Goal: Task Accomplishment & Management: Manage account settings

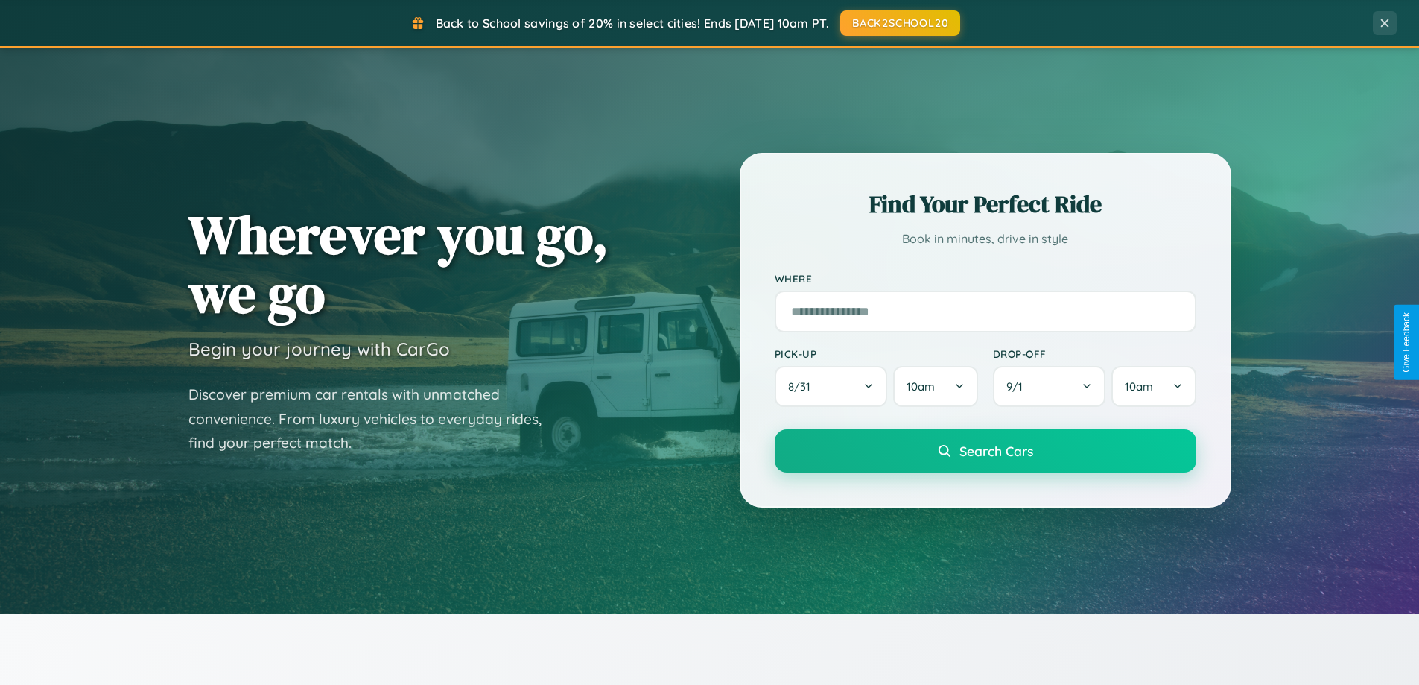
scroll to position [642, 0]
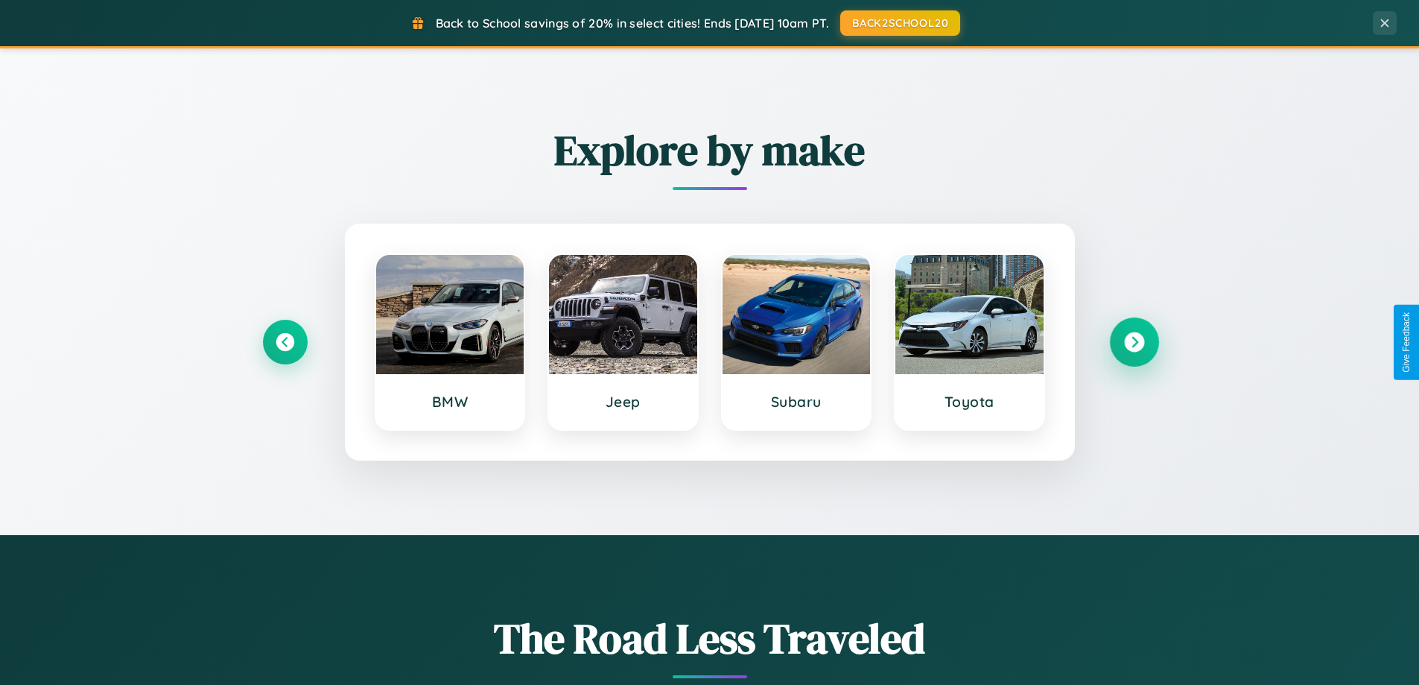
click at [1134, 342] on icon at bounding box center [1134, 342] width 20 height 20
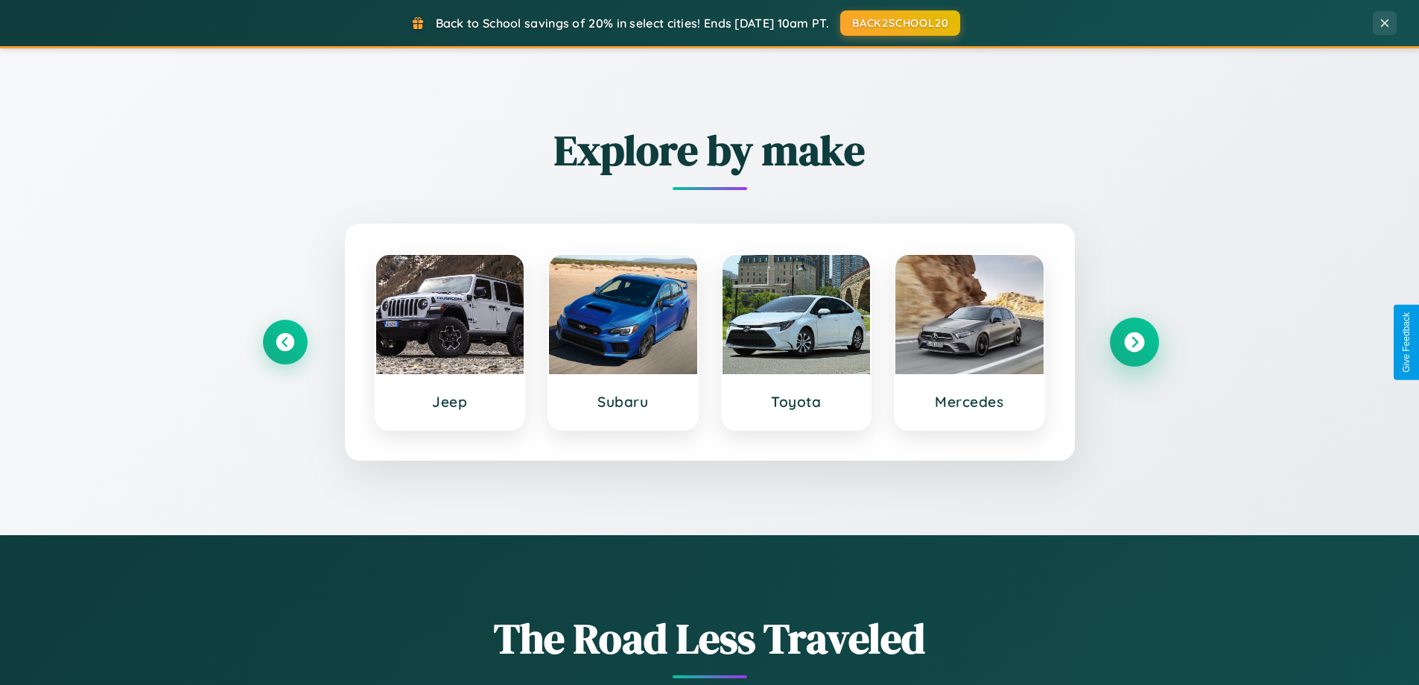
click at [1134, 342] on icon at bounding box center [1134, 342] width 20 height 20
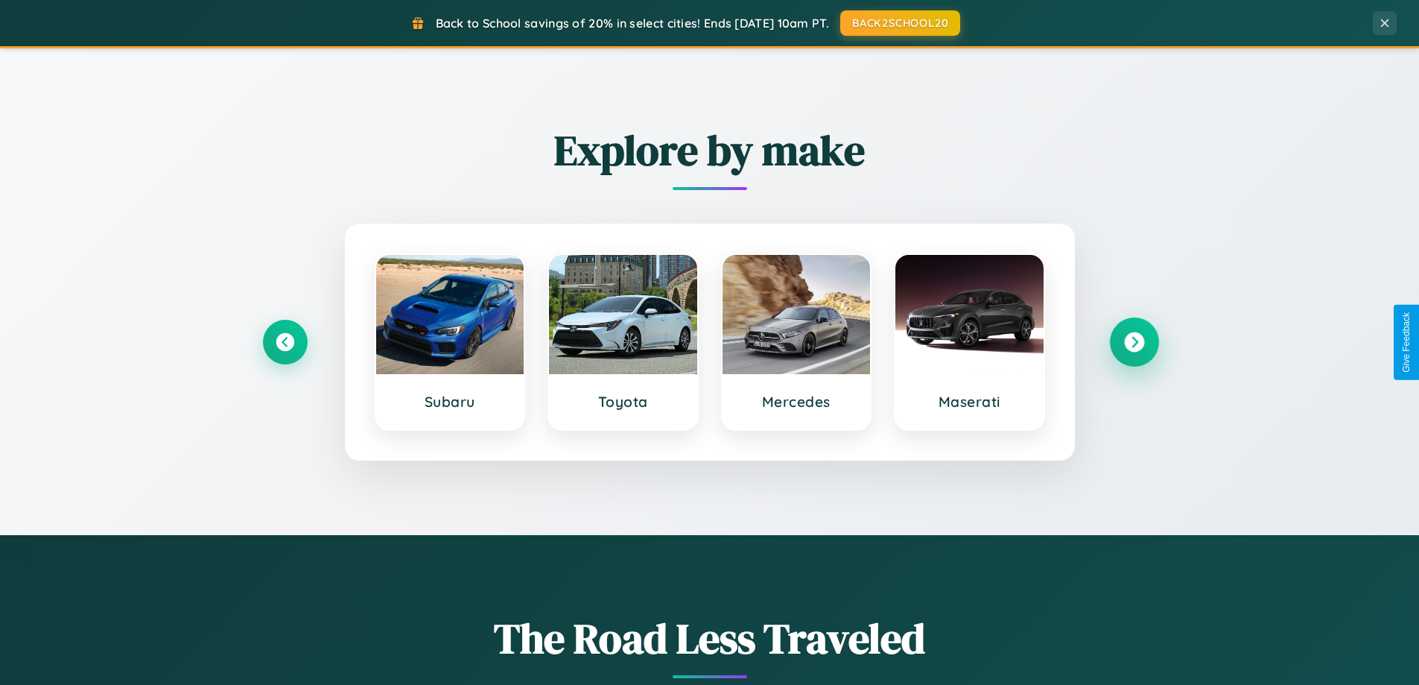
click at [1134, 342] on icon at bounding box center [1134, 342] width 20 height 20
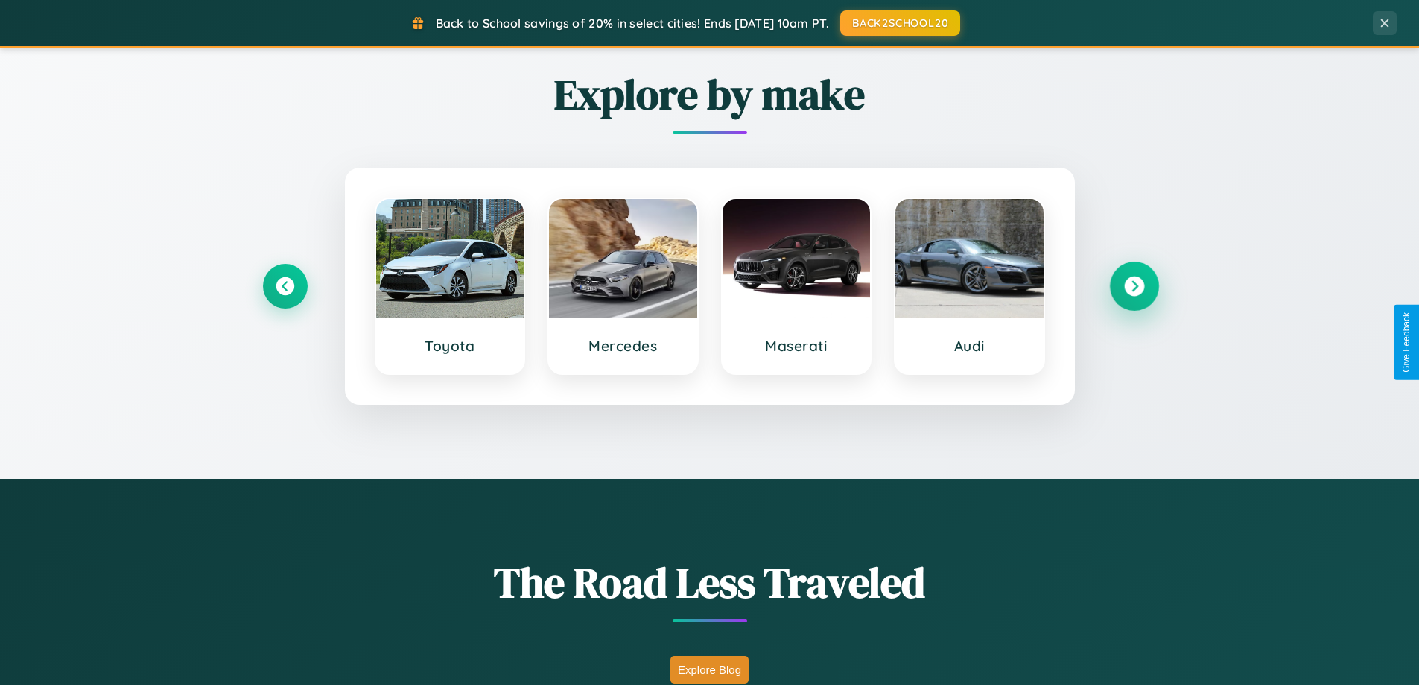
scroll to position [1025, 0]
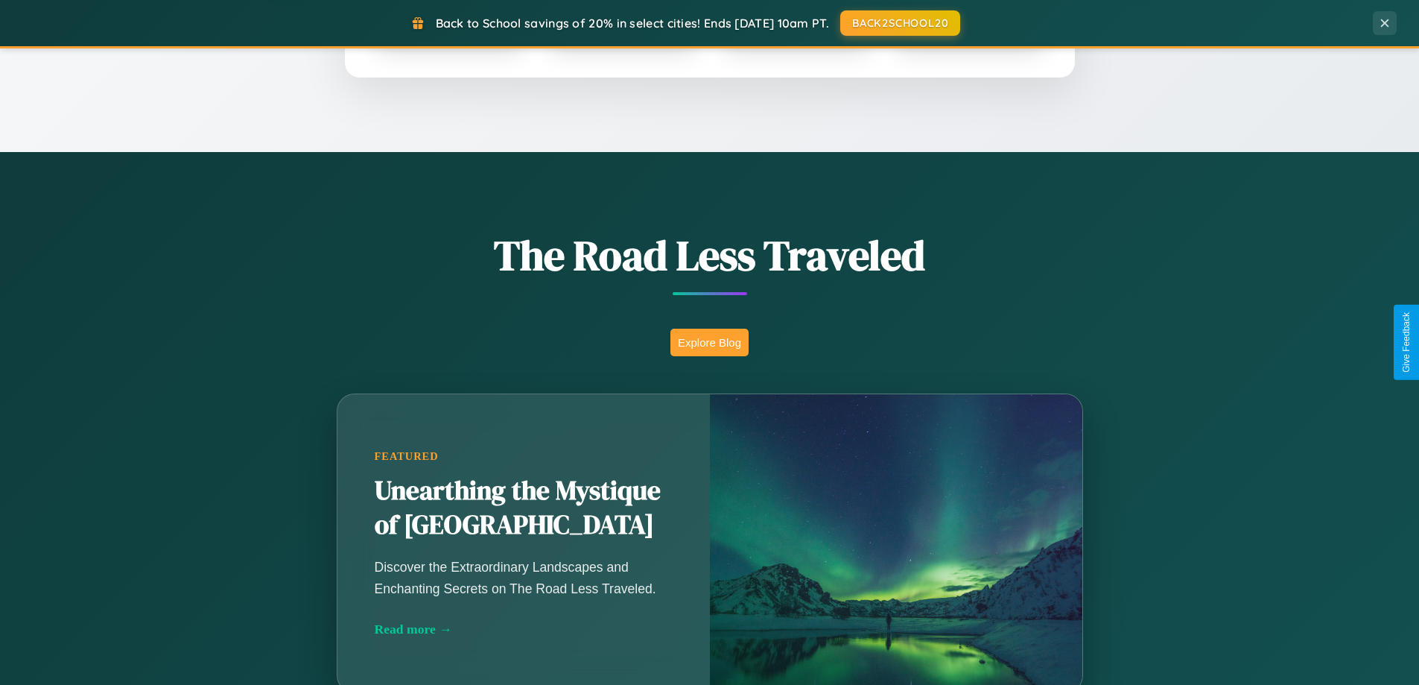
click at [709, 342] on button "Explore Blog" at bounding box center [710, 343] width 78 height 28
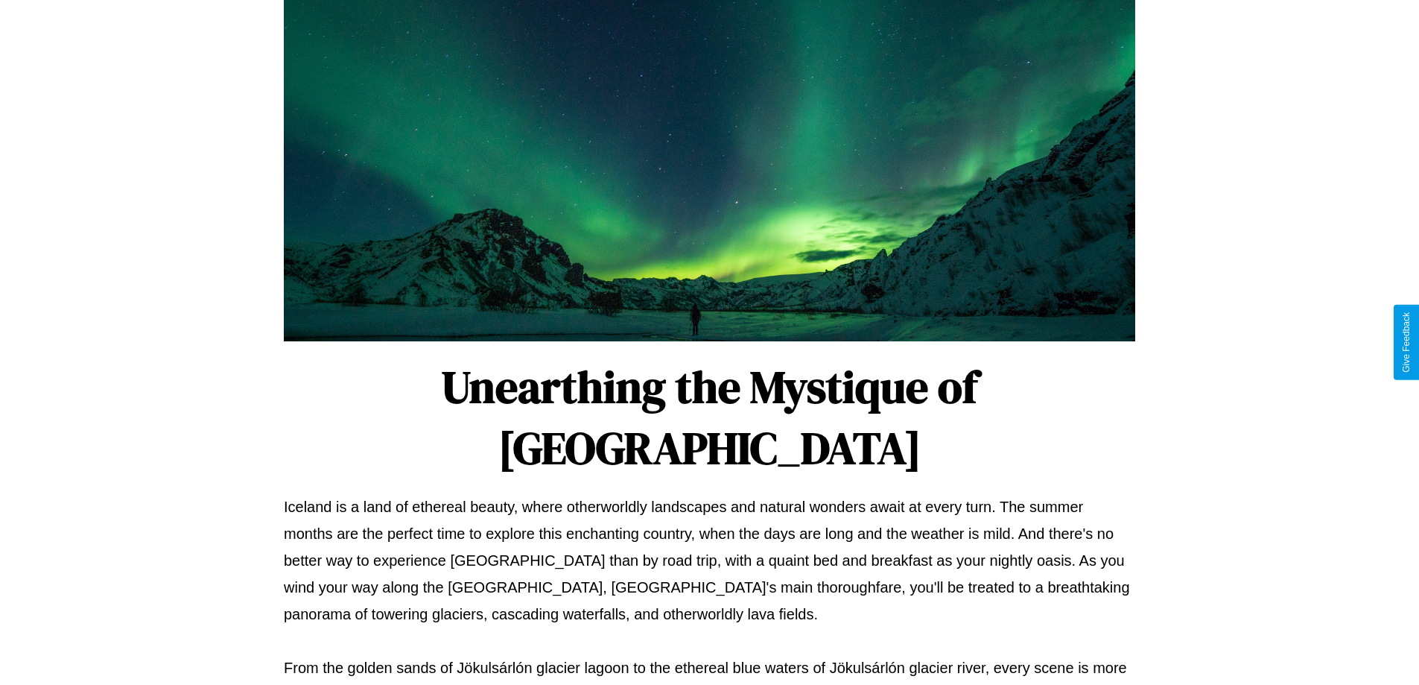
scroll to position [482, 0]
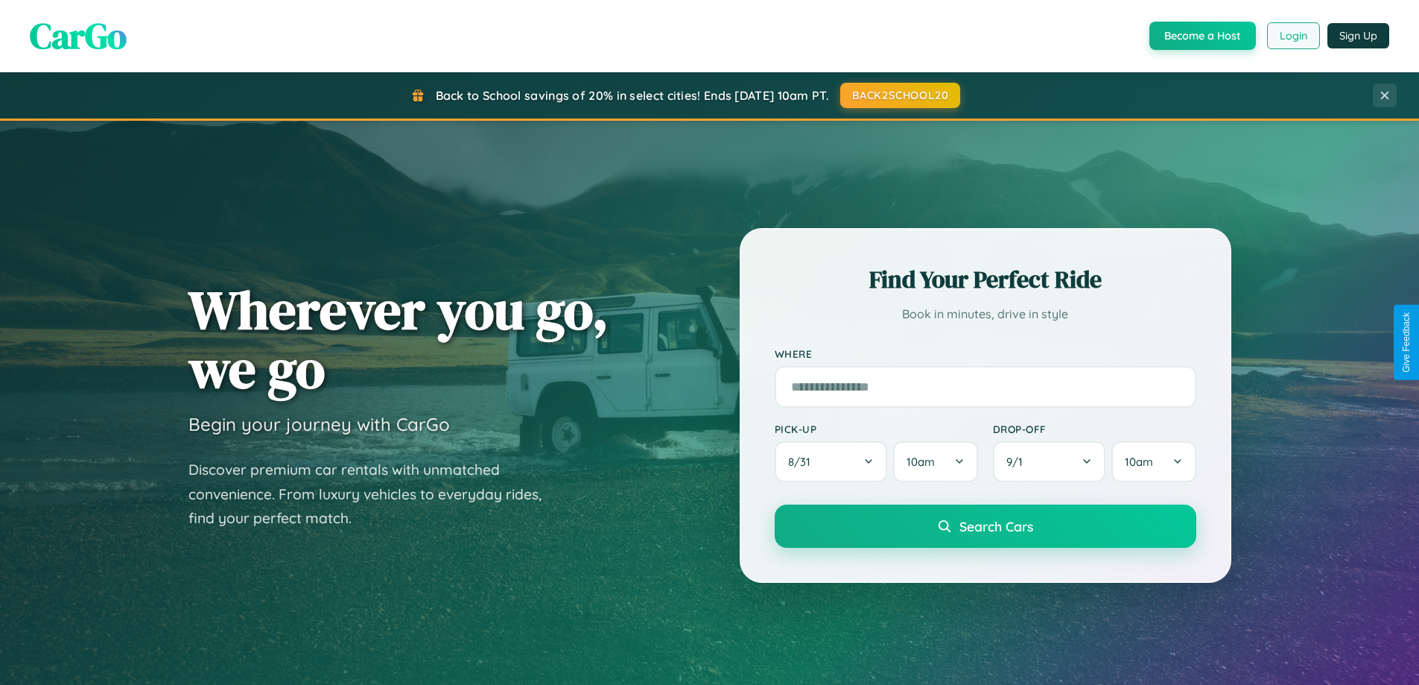
click at [1293, 36] on button "Login" at bounding box center [1293, 35] width 53 height 27
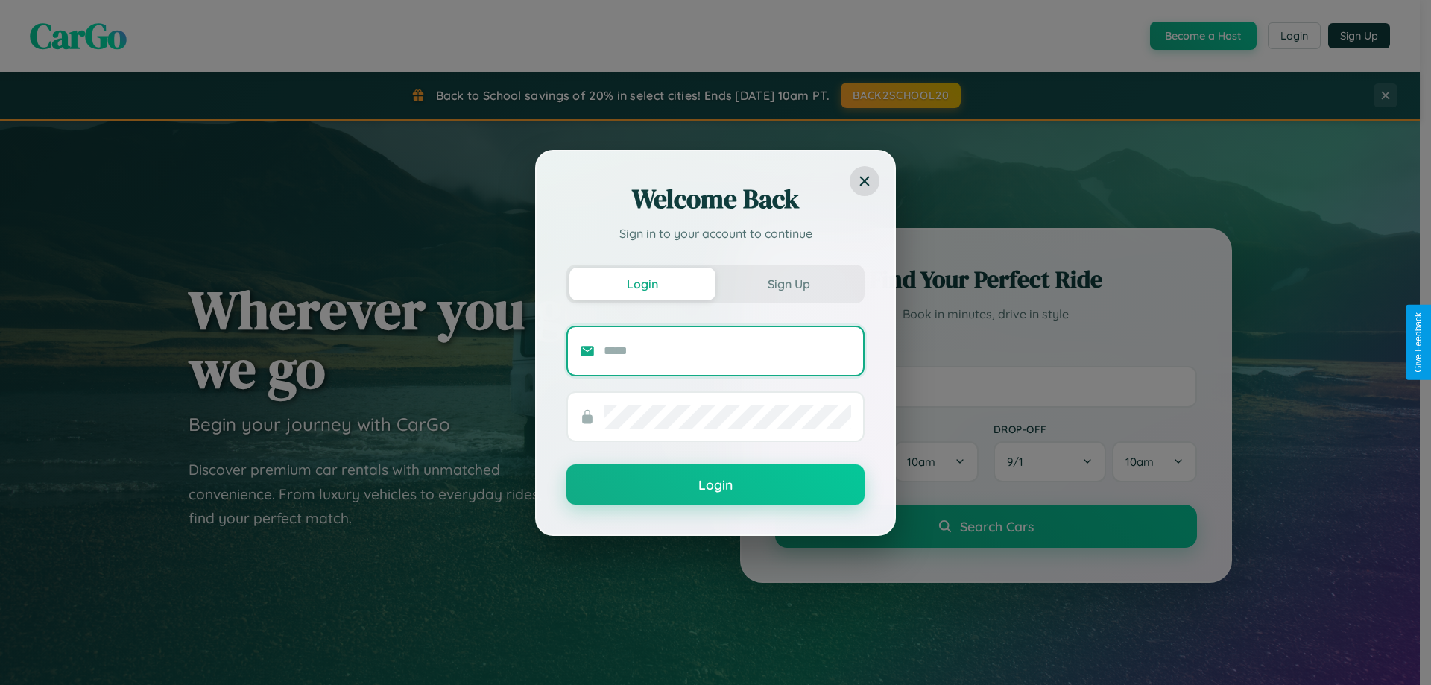
click at [727, 350] on input "text" at bounding box center [727, 351] width 247 height 24
type input "**********"
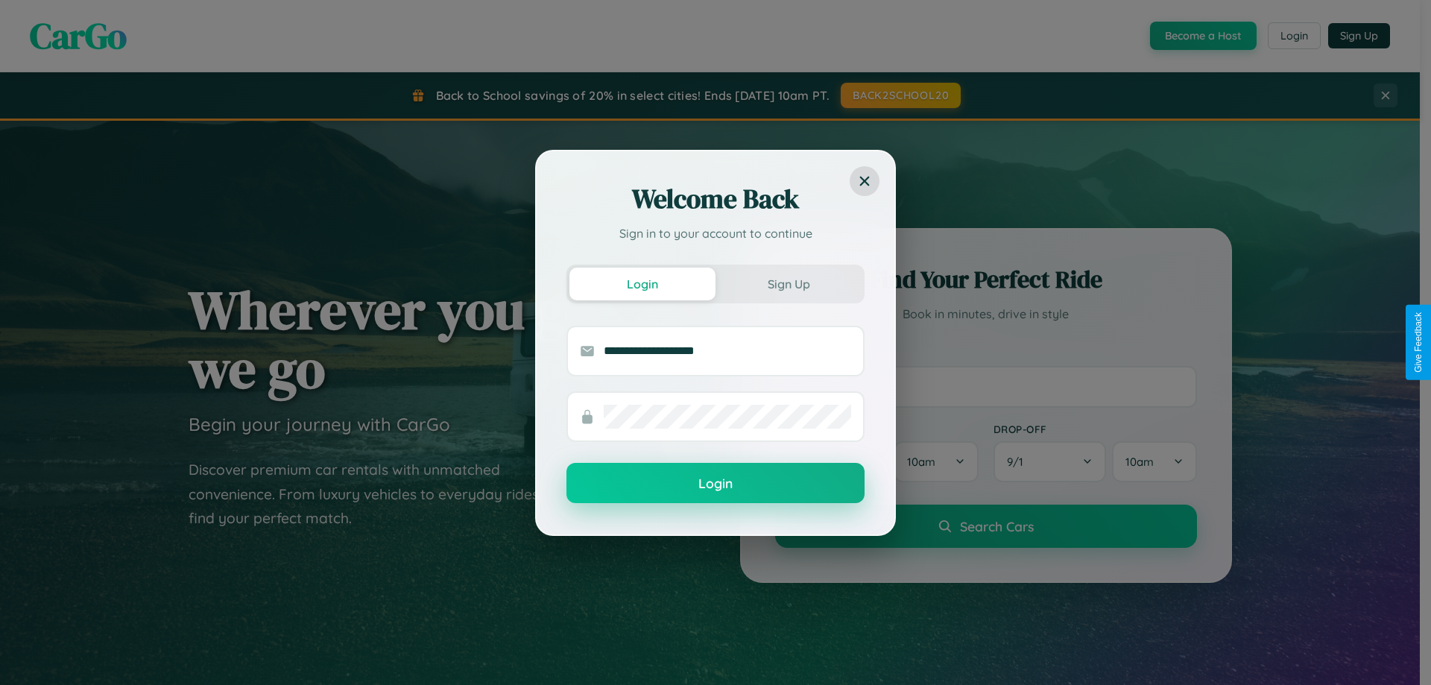
click at [715, 483] on button "Login" at bounding box center [715, 483] width 298 height 40
